Goal: Information Seeking & Learning: Learn about a topic

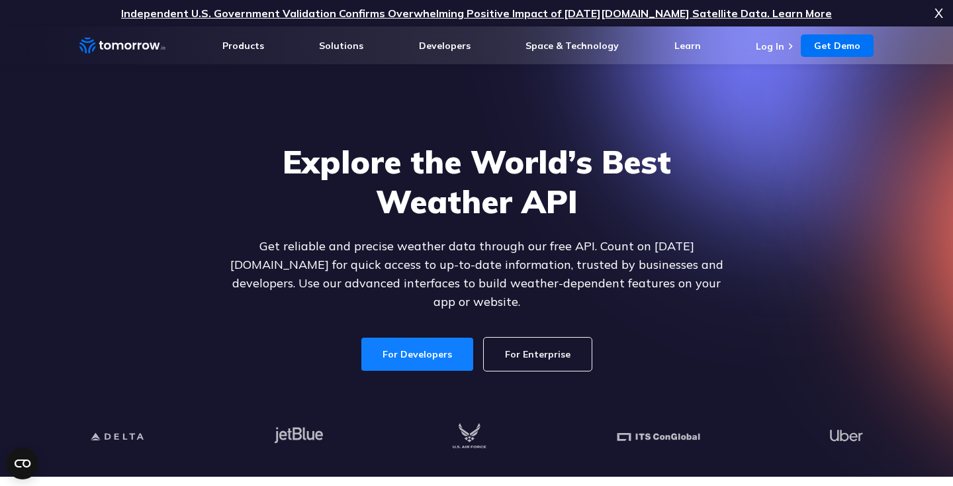
click at [441, 341] on link "For Developers" at bounding box center [417, 354] width 112 height 33
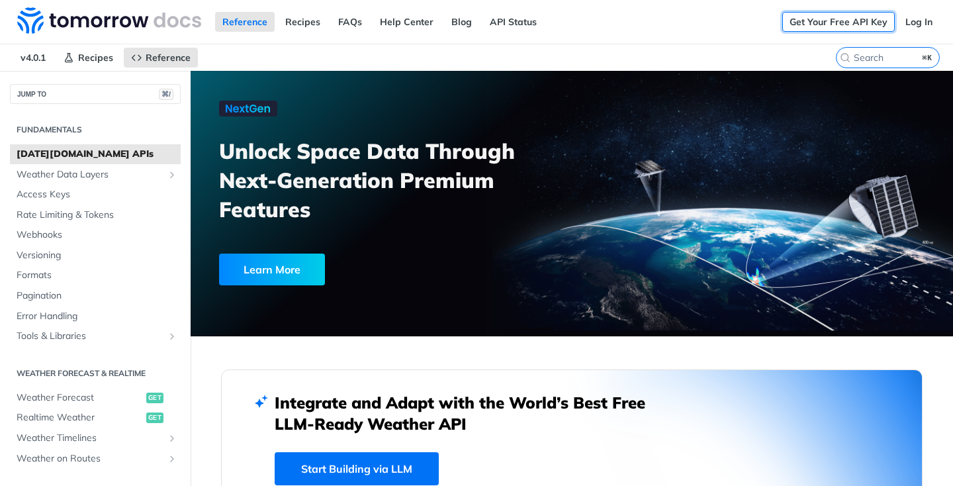
click at [842, 24] on link "Get Your Free API Key" at bounding box center [838, 22] width 113 height 20
click at [834, 22] on link "Get Your Free API Key" at bounding box center [838, 22] width 113 height 20
click at [457, 21] on link "Blog" at bounding box center [461, 22] width 35 height 20
click at [73, 418] on span "Realtime Weather" at bounding box center [80, 417] width 126 height 13
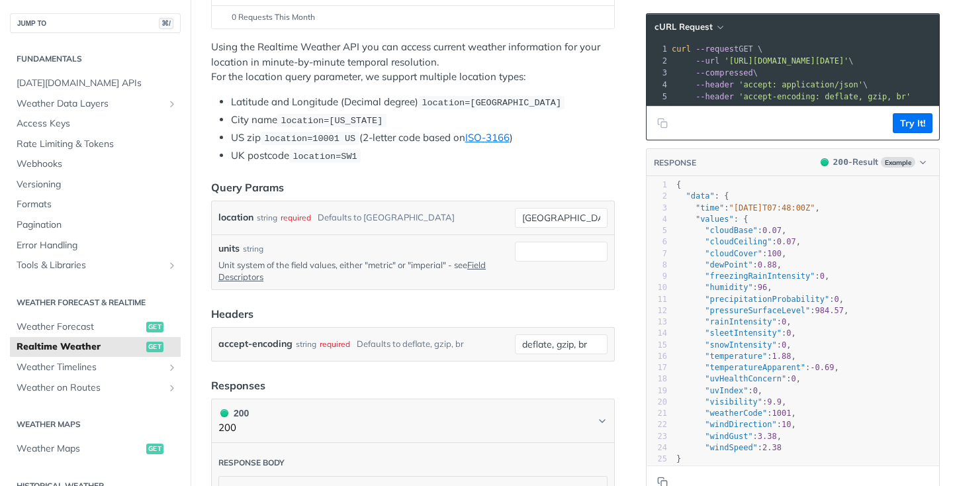
scroll to position [256, 0]
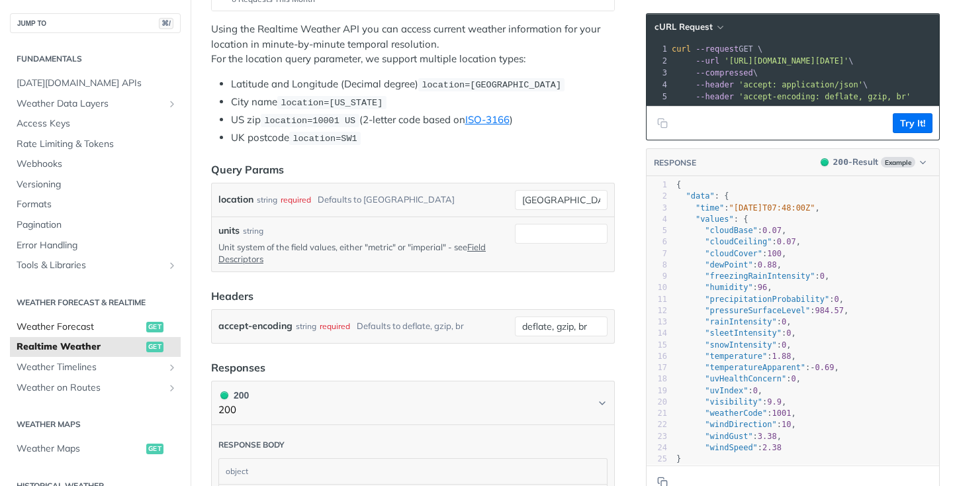
click at [37, 332] on span "Weather Forecast" at bounding box center [80, 326] width 126 height 13
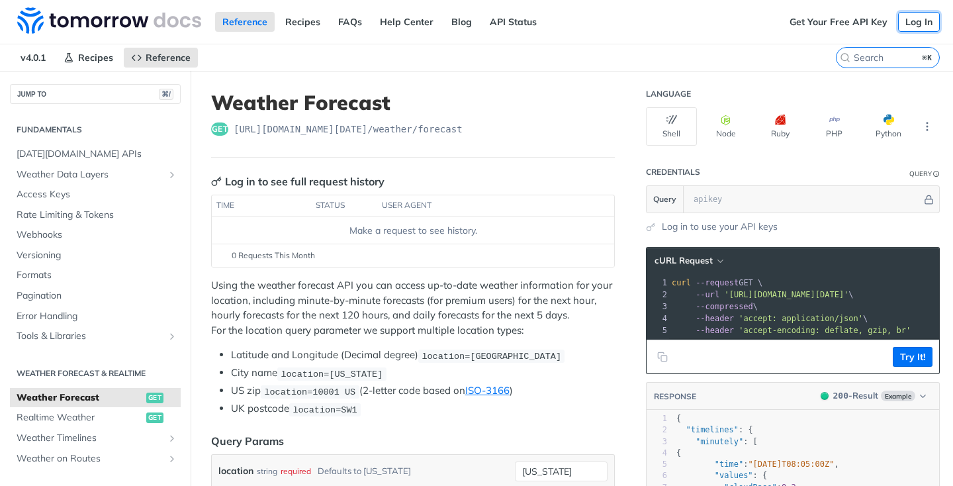
click at [915, 24] on link "Log In" at bounding box center [919, 22] width 42 height 20
